Goal: Task Accomplishment & Management: Use online tool/utility

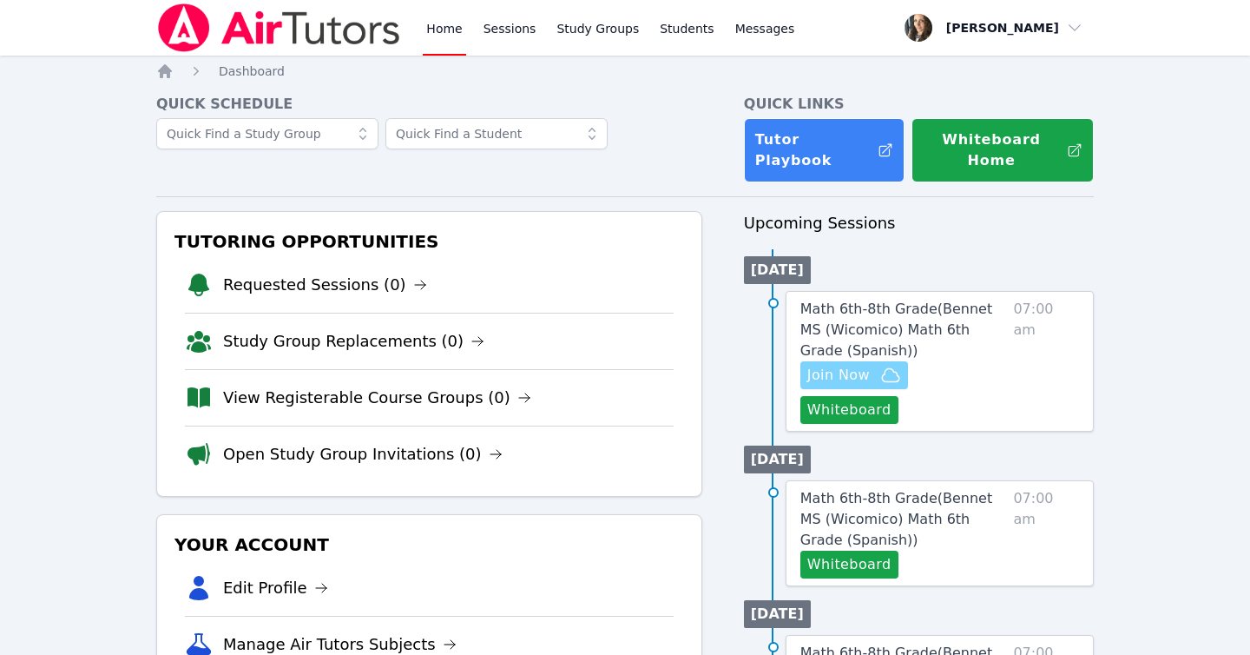
click at [842, 365] on span "Join Now" at bounding box center [838, 375] width 63 height 21
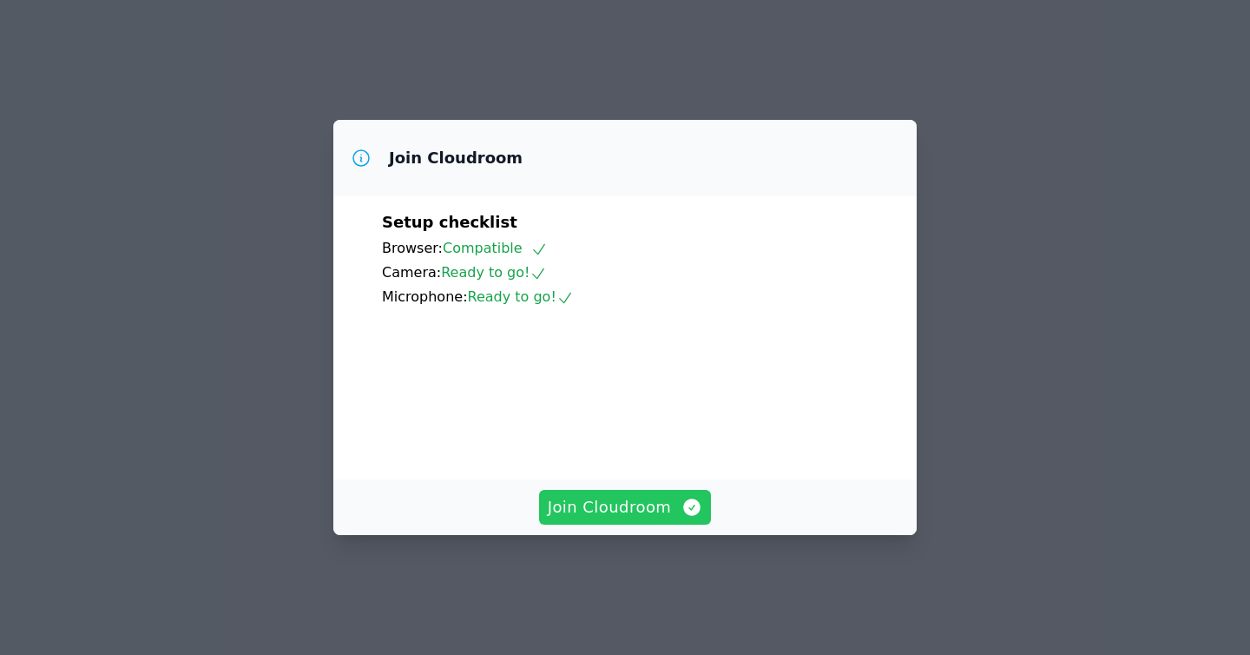
click at [629, 519] on span "Join Cloudroom" at bounding box center [625, 507] width 155 height 24
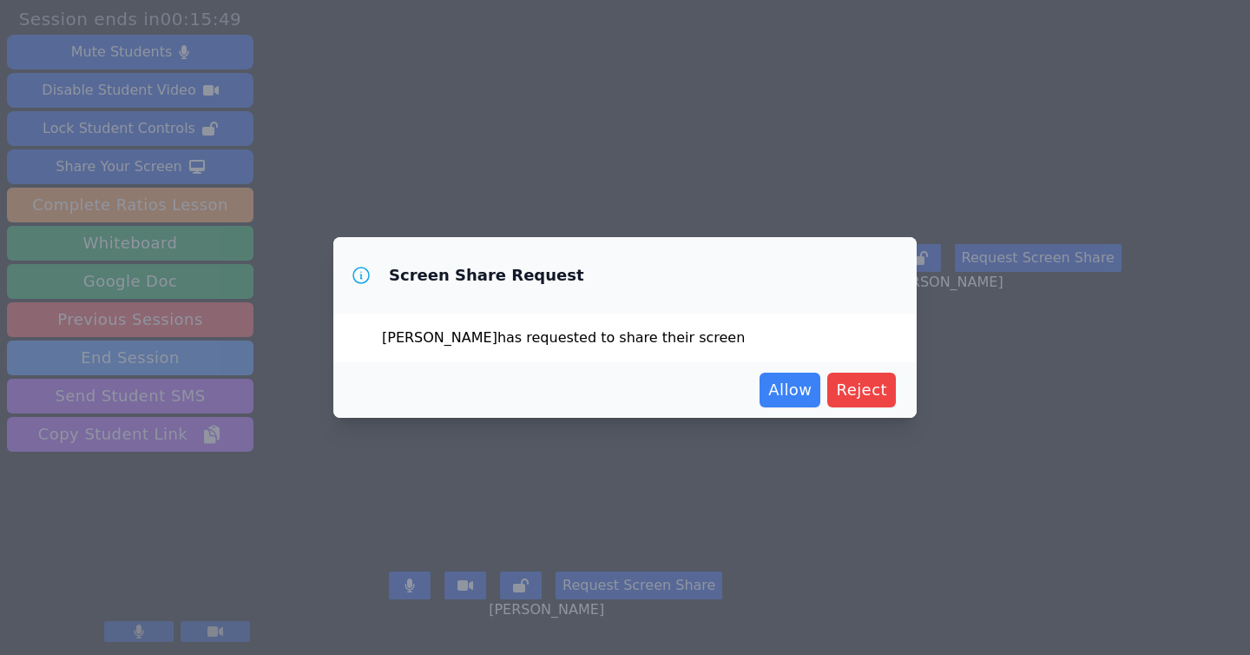
click at [852, 391] on span "Reject" at bounding box center [861, 390] width 51 height 24
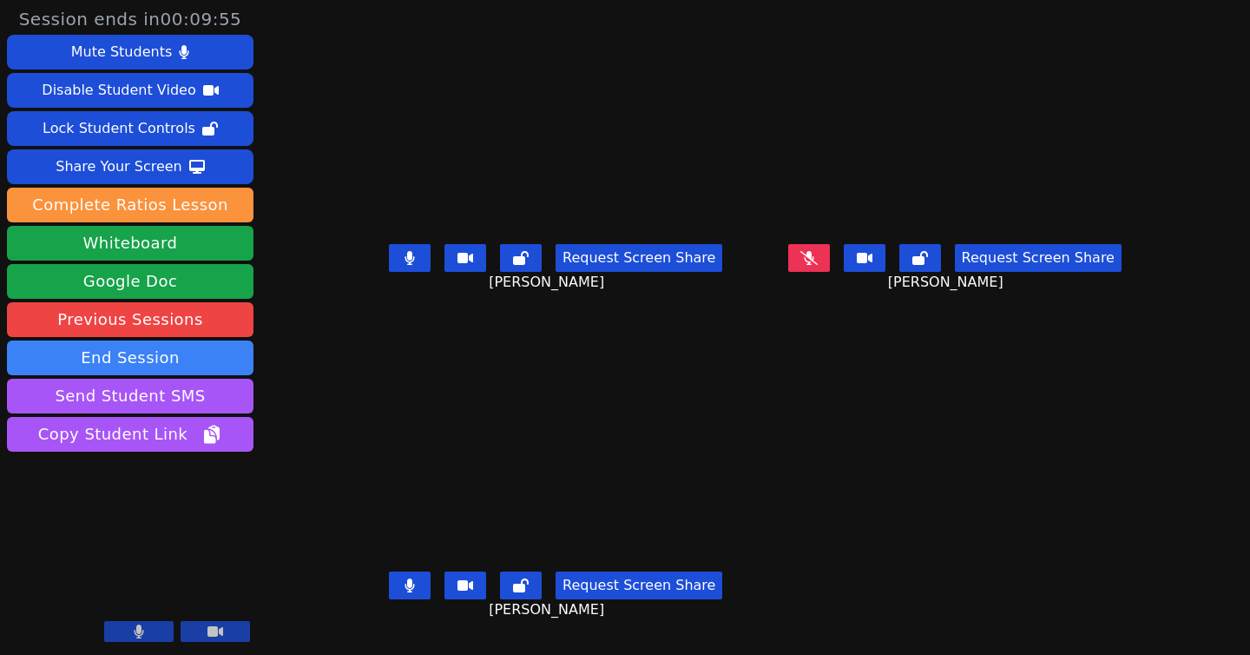
click at [139, 638] on icon at bounding box center [140, 631] width 10 height 14
click at [132, 629] on icon at bounding box center [138, 631] width 17 height 14
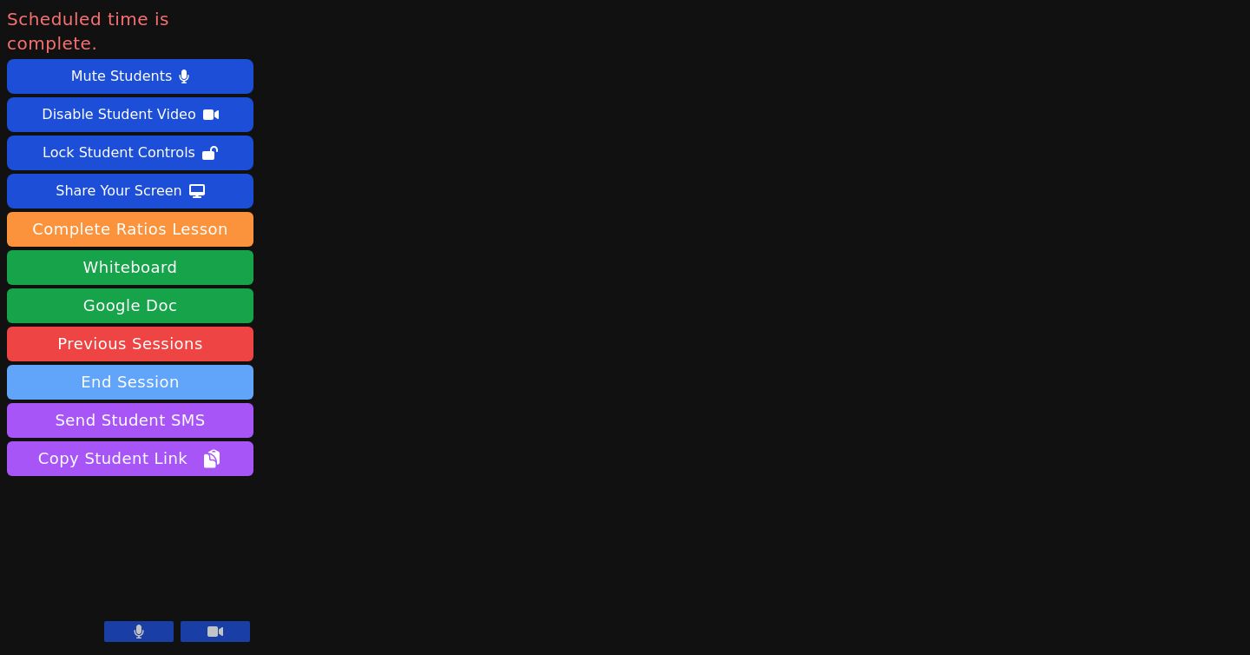
click at [109, 365] on button "End Session" at bounding box center [130, 382] width 247 height 35
